Goal: Task Accomplishment & Management: Use online tool/utility

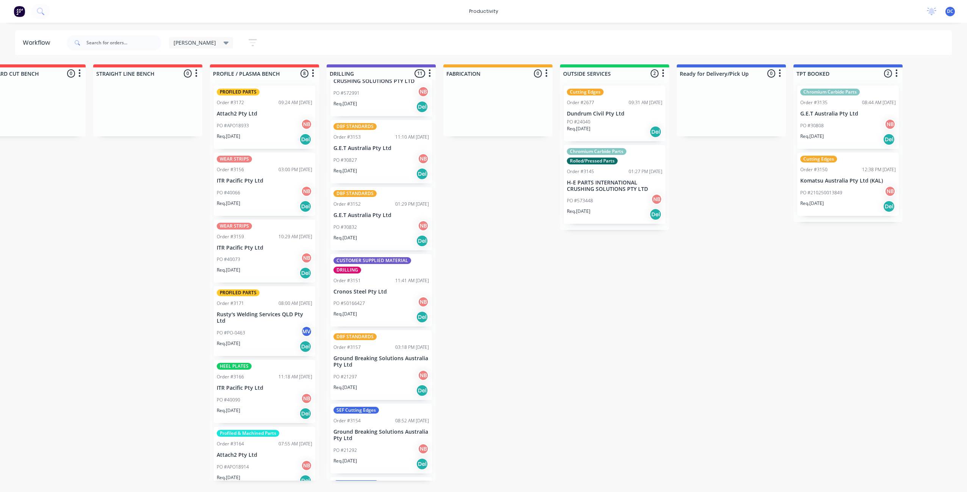
scroll to position [183, 0]
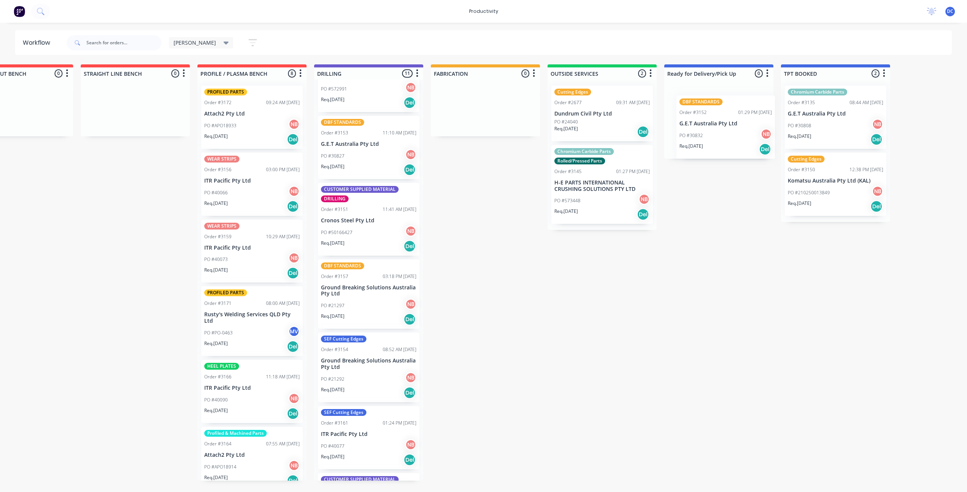
drag, startPoint x: 394, startPoint y: 226, endPoint x: 742, endPoint y: 139, distance: 359.0
click at [742, 139] on div "Submitted 0 Sort By Created date Required date Order number Customer name Most …" at bounding box center [456, 272] width 1263 height 416
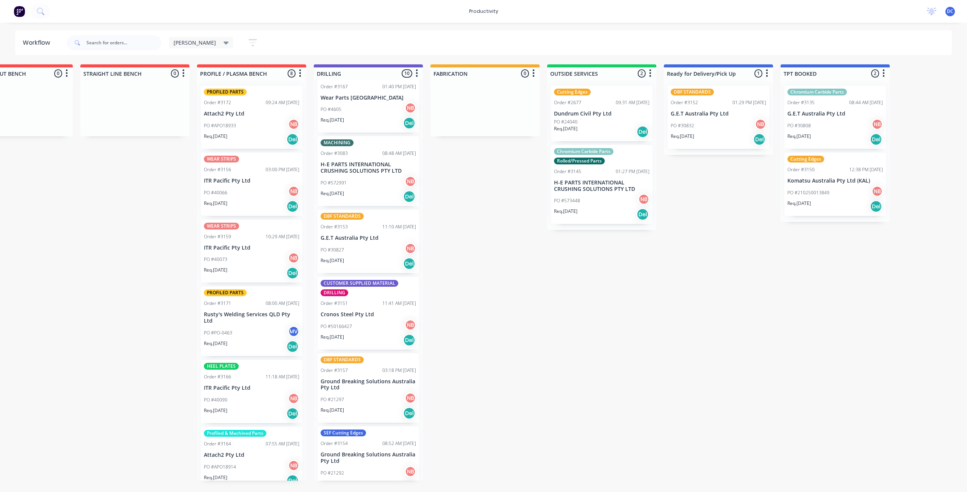
scroll to position [88, 0]
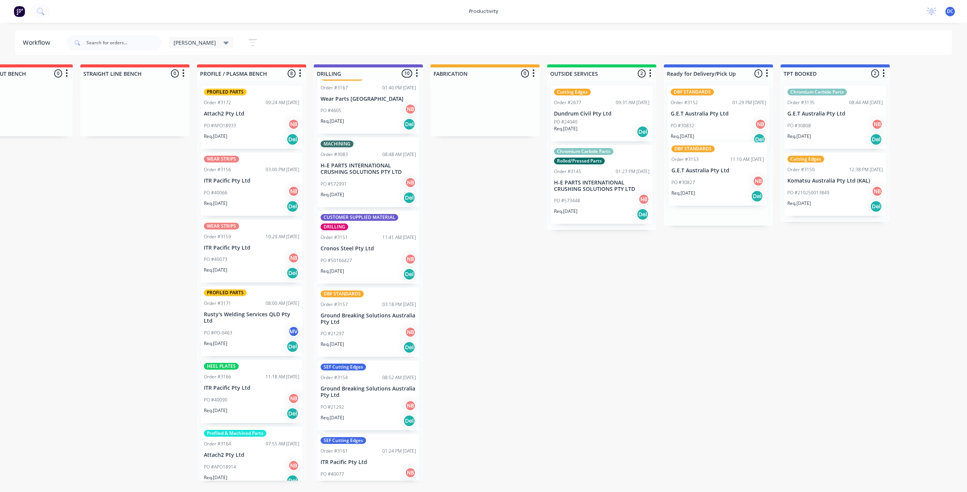
drag, startPoint x: 345, startPoint y: 266, endPoint x: 699, endPoint y: 197, distance: 359.8
click at [699, 197] on div "Submitted 0 Sort By Created date Required date Order number Customer name Most …" at bounding box center [456, 272] width 1263 height 416
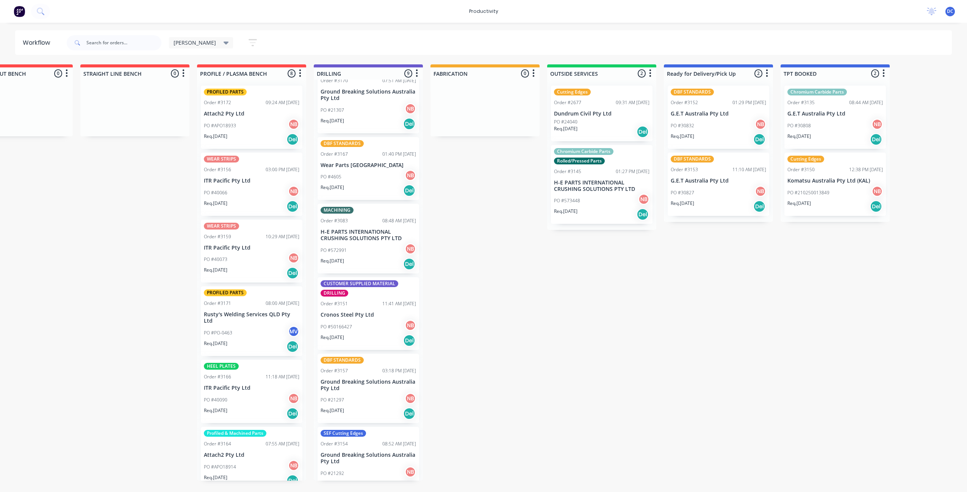
scroll to position [0, 0]
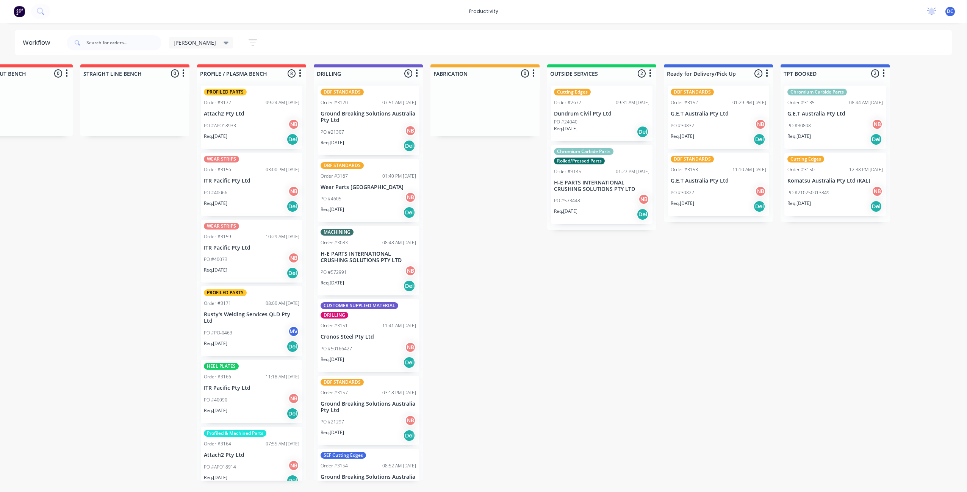
click at [361, 138] on div "PO #21307 NB" at bounding box center [367, 132] width 95 height 14
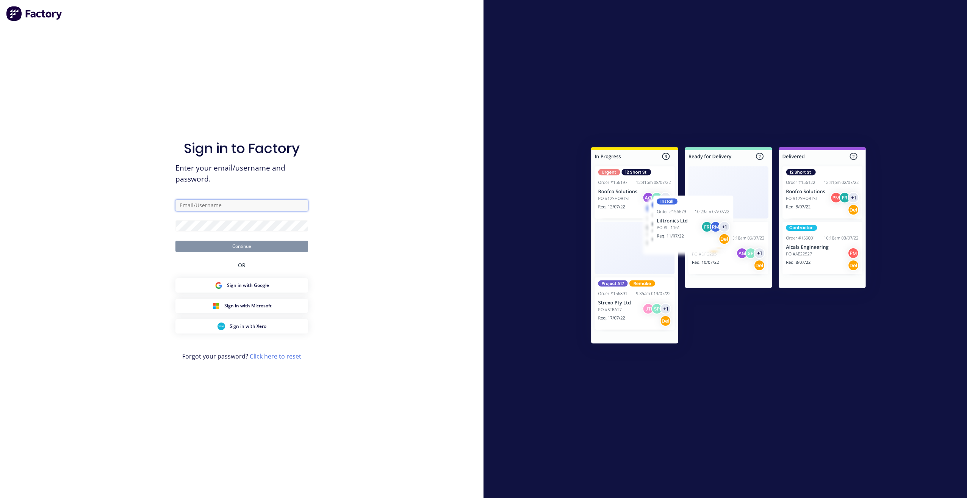
type input "[EMAIL_ADDRESS][DOMAIN_NAME]"
click at [262, 245] on button "Continue" at bounding box center [241, 246] width 133 height 11
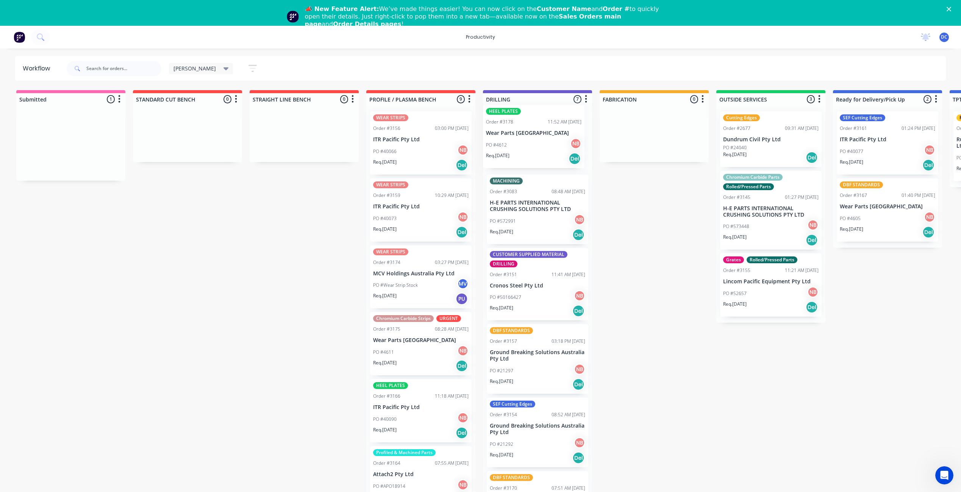
drag, startPoint x: 83, startPoint y: 167, endPoint x: 547, endPoint y: 161, distance: 464.9
click at [547, 161] on div "Submitted 1 Sort By Created date Required date Order number Customer name Most …" at bounding box center [625, 298] width 1263 height 416
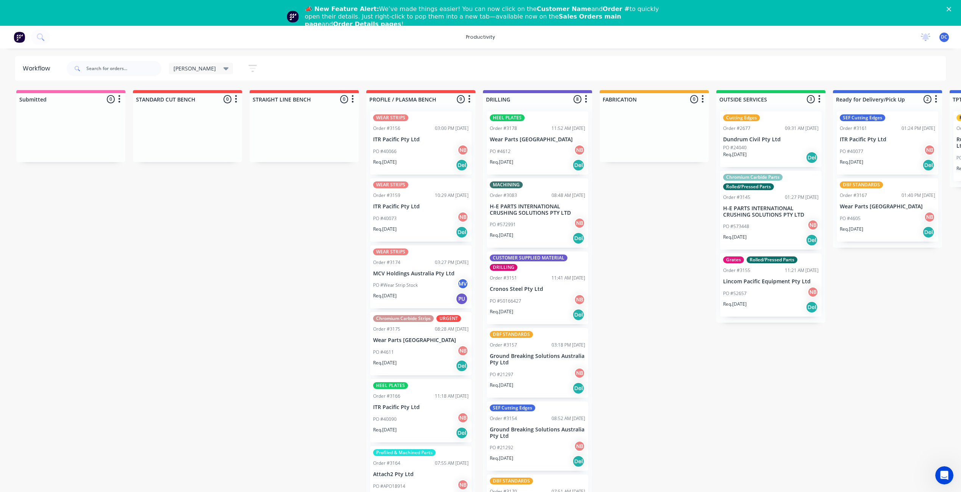
click at [544, 376] on div "PO #21297 NB" at bounding box center [537, 374] width 95 height 14
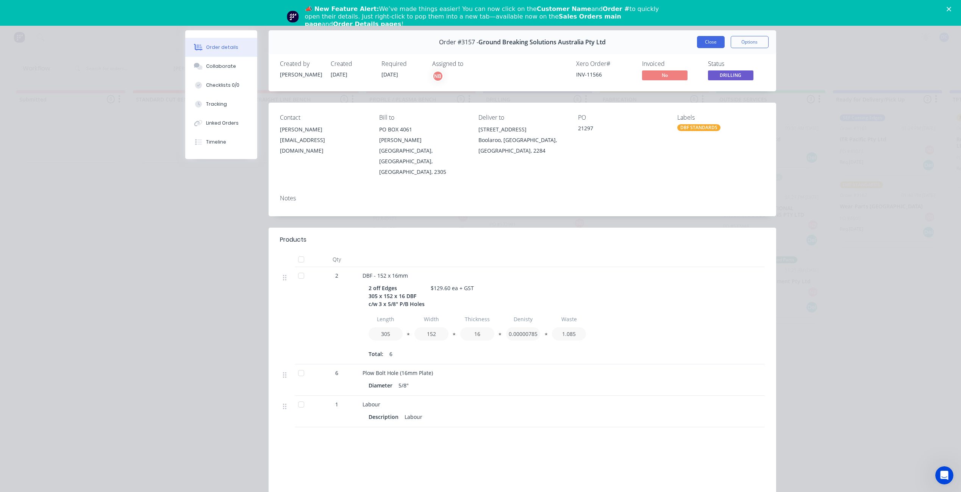
click at [707, 43] on button "Close" at bounding box center [711, 42] width 28 height 12
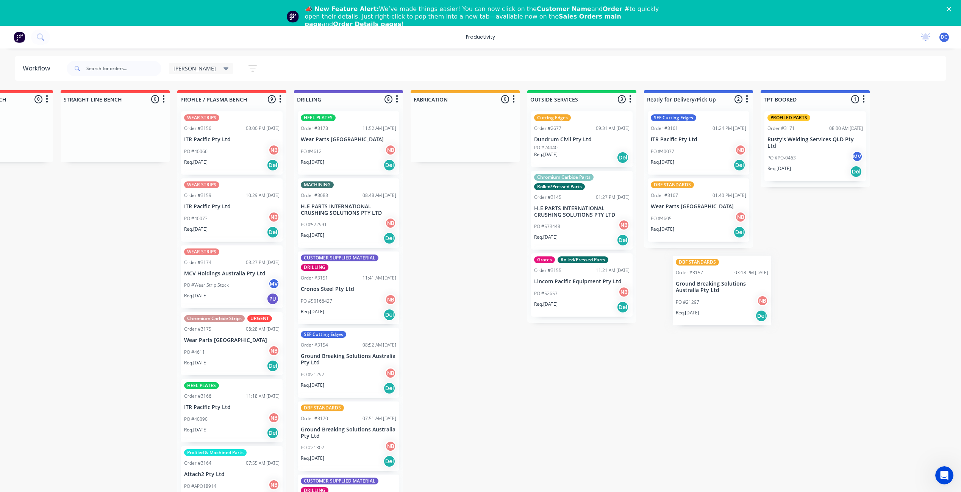
scroll to position [0, 190]
drag, startPoint x: 536, startPoint y: 360, endPoint x: 704, endPoint y: 273, distance: 188.9
click at [704, 273] on div "Submitted 0 Sort By Created date Required date Order number Customer name Most …" at bounding box center [436, 298] width 1263 height 416
click at [359, 463] on div "Req. [DATE] Del" at bounding box center [347, 461] width 95 height 13
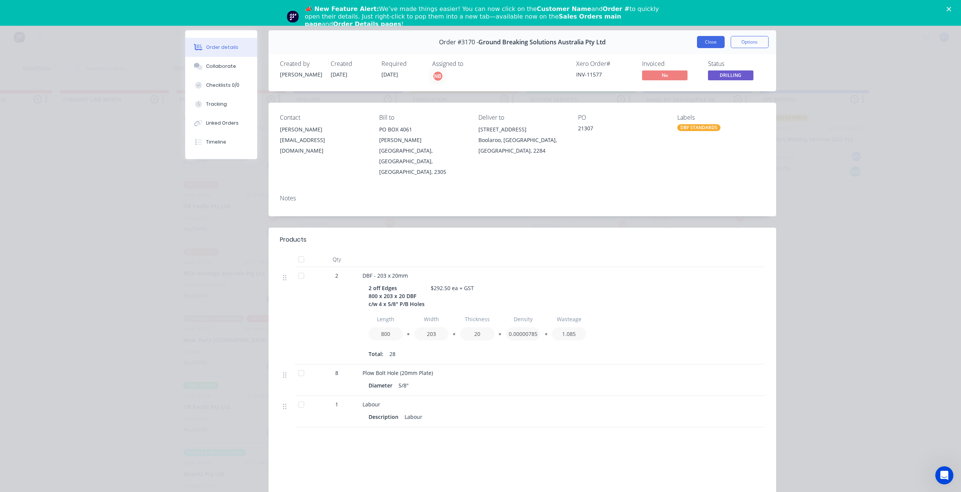
click at [712, 39] on button "Close" at bounding box center [711, 42] width 28 height 12
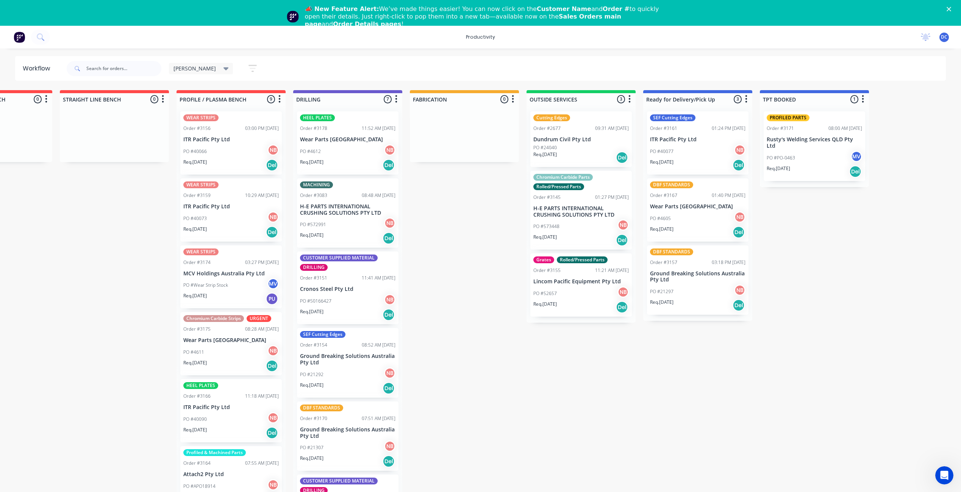
click at [350, 375] on div "PO #21292 NB" at bounding box center [347, 374] width 95 height 14
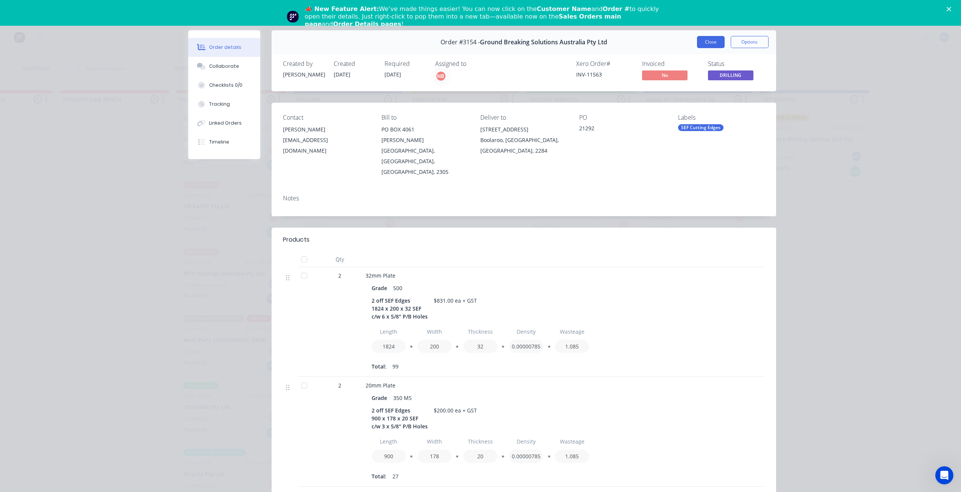
click at [714, 43] on button "Close" at bounding box center [711, 42] width 28 height 12
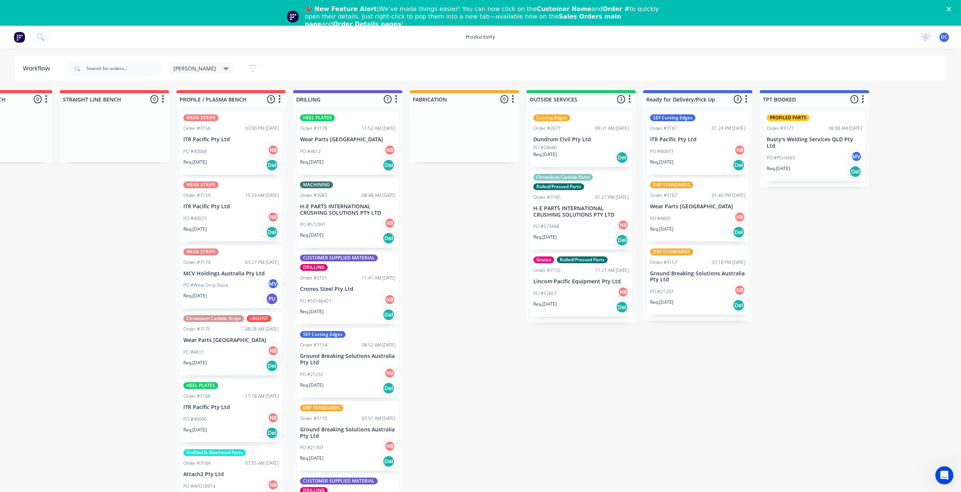
scroll to position [0, 190]
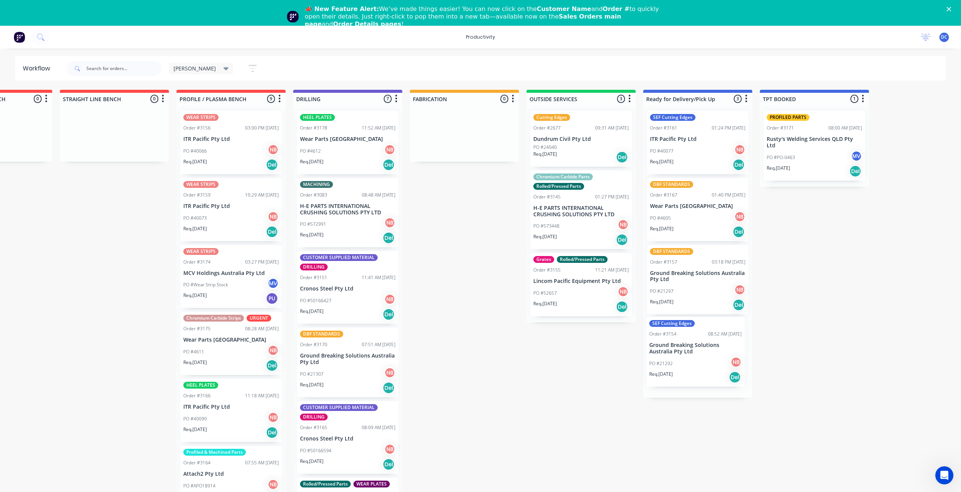
drag, startPoint x: 368, startPoint y: 370, endPoint x: 719, endPoint y: 359, distance: 351.3
click at [719, 359] on div "Submitted 0 Sort By Created date Required date Order number Customer name Most …" at bounding box center [436, 298] width 1263 height 416
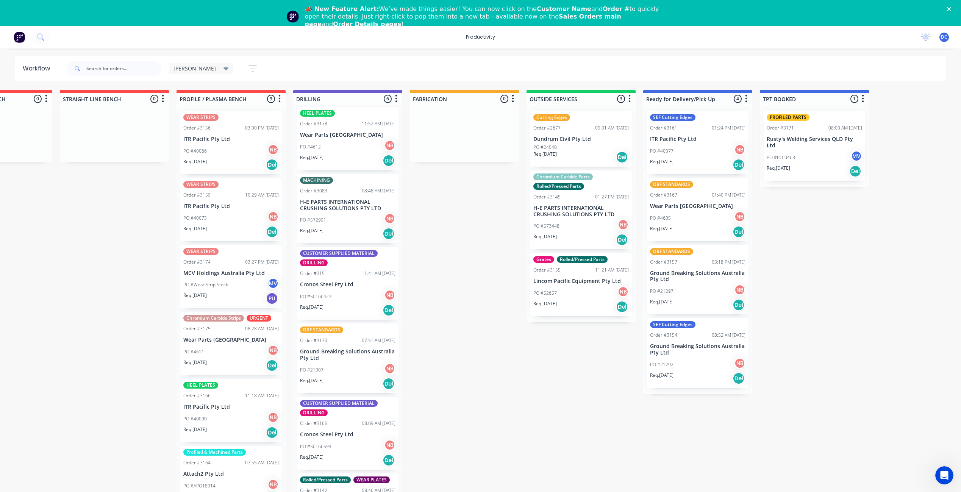
scroll to position [3, 0]
click at [354, 383] on div "Req. [DATE] Del" at bounding box center [347, 384] width 95 height 13
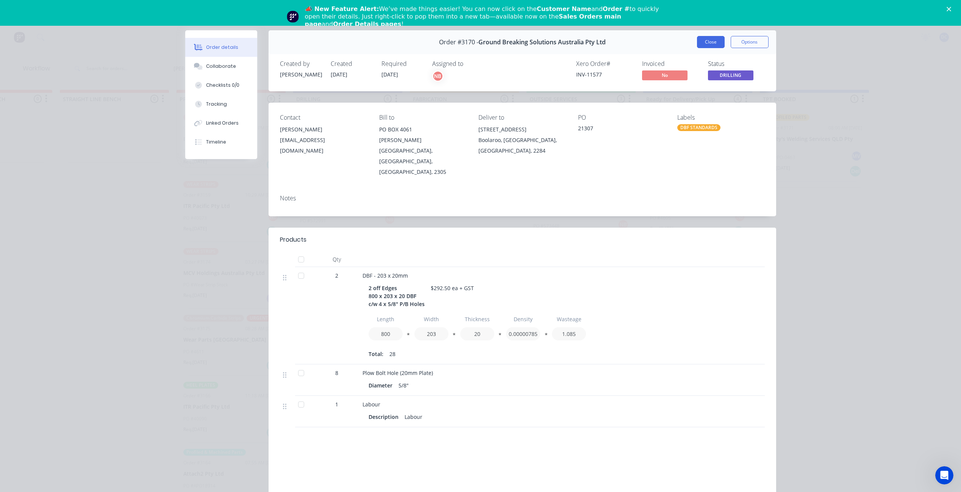
click at [704, 42] on button "Close" at bounding box center [711, 42] width 28 height 12
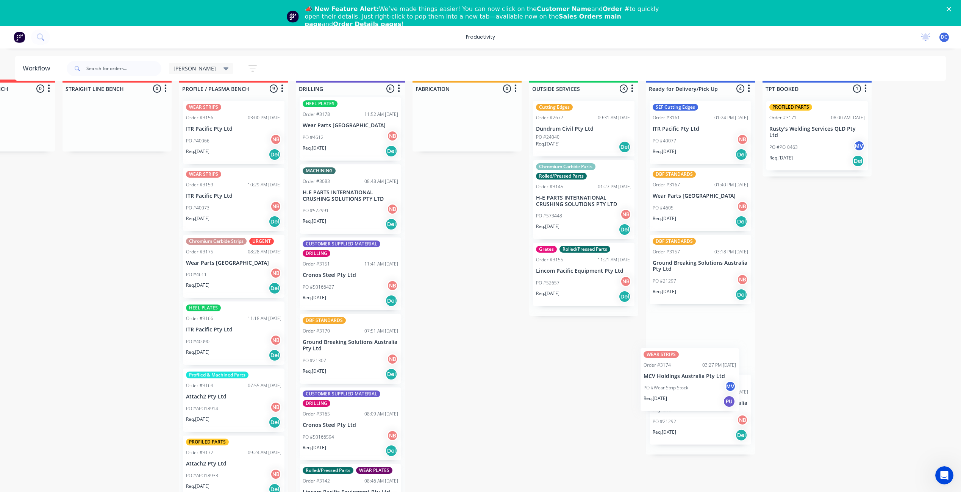
scroll to position [20, 187]
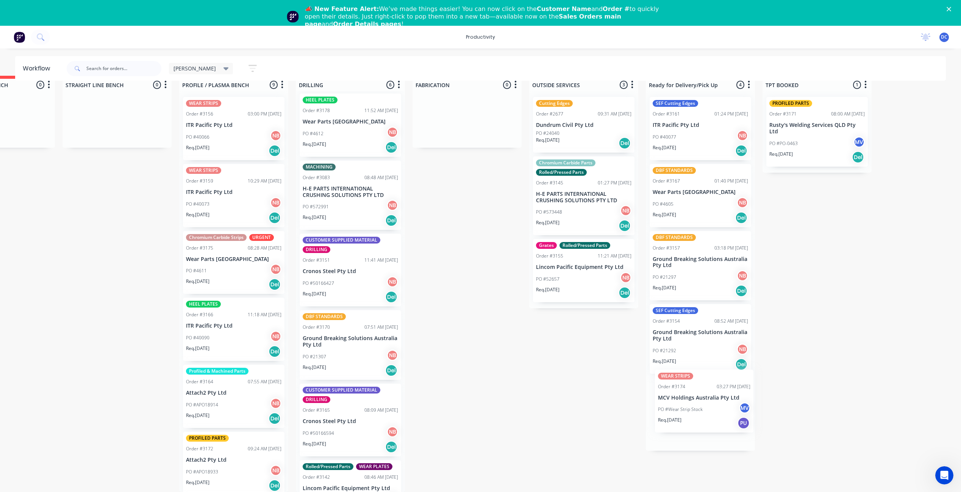
drag, startPoint x: 195, startPoint y: 288, endPoint x: 672, endPoint y: 412, distance: 492.6
click at [672, 412] on div "Submitted 0 Sort By Created date Required date Order number Customer name Most …" at bounding box center [438, 284] width 1263 height 416
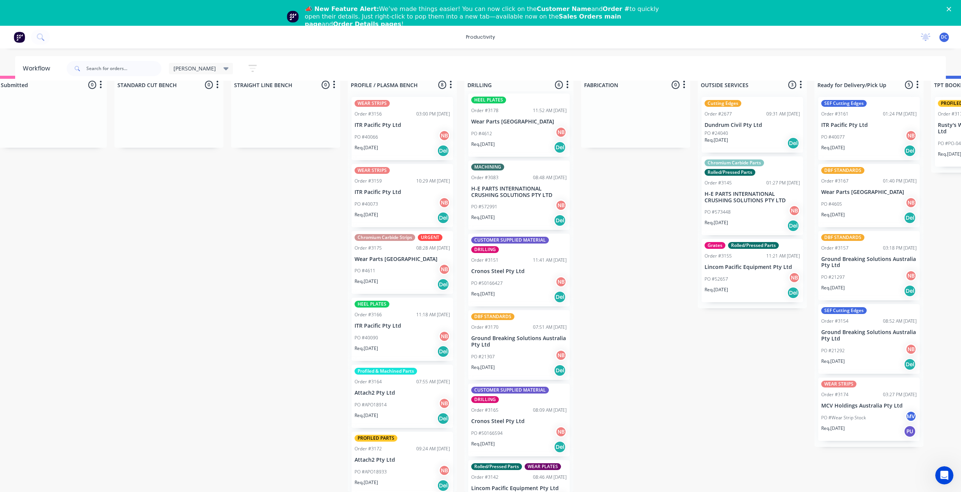
scroll to position [20, 18]
